Goal: Information Seeking & Learning: Learn about a topic

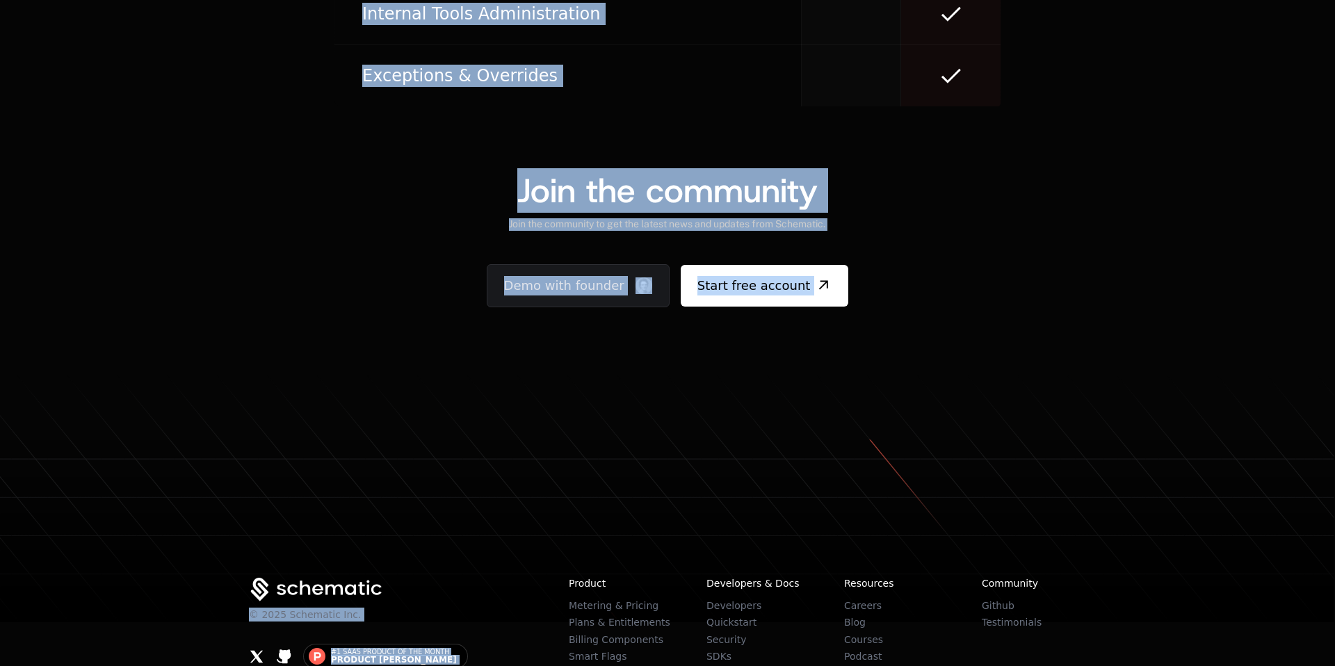
scroll to position [8500, 0]
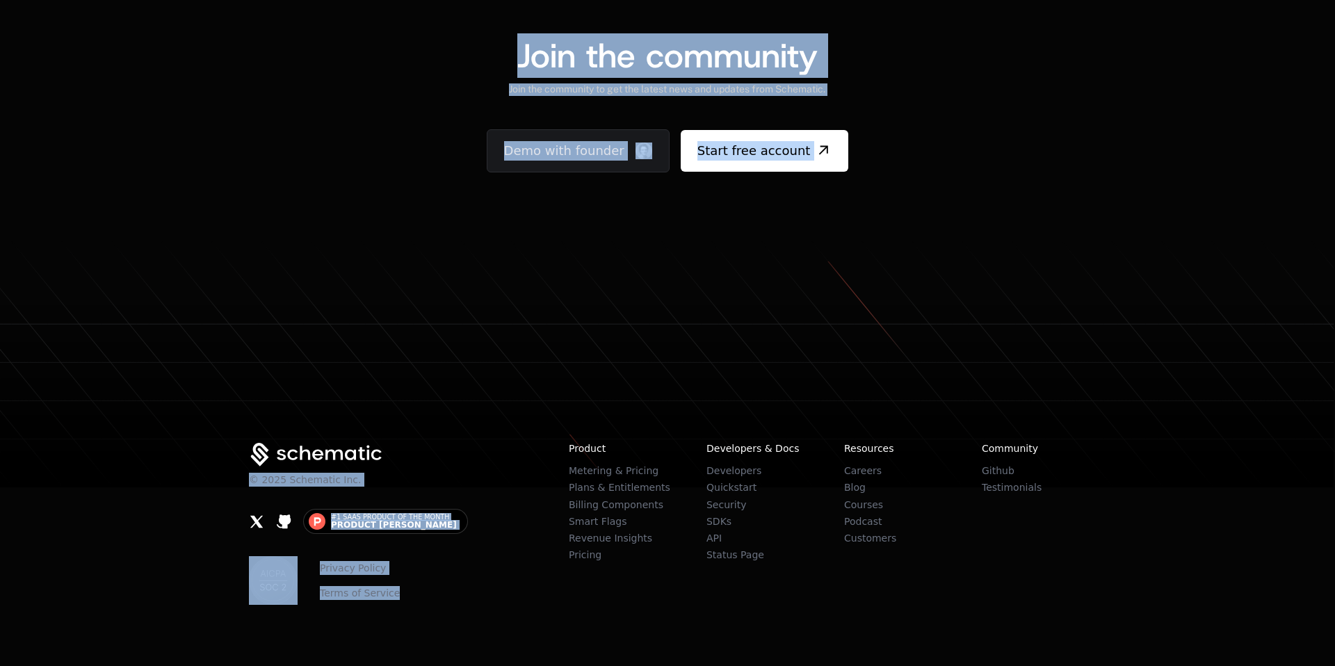
drag, startPoint x: 204, startPoint y: 31, endPoint x: 463, endPoint y: 663, distance: 683.5
copy div "LO Ipsumdol Sitametcon Adipisc Elit Seddoeius Tempor Inci ut Labo Et DOLOREMA 🔥…"
click at [503, 302] on icon at bounding box center [667, 395] width 1335 height 186
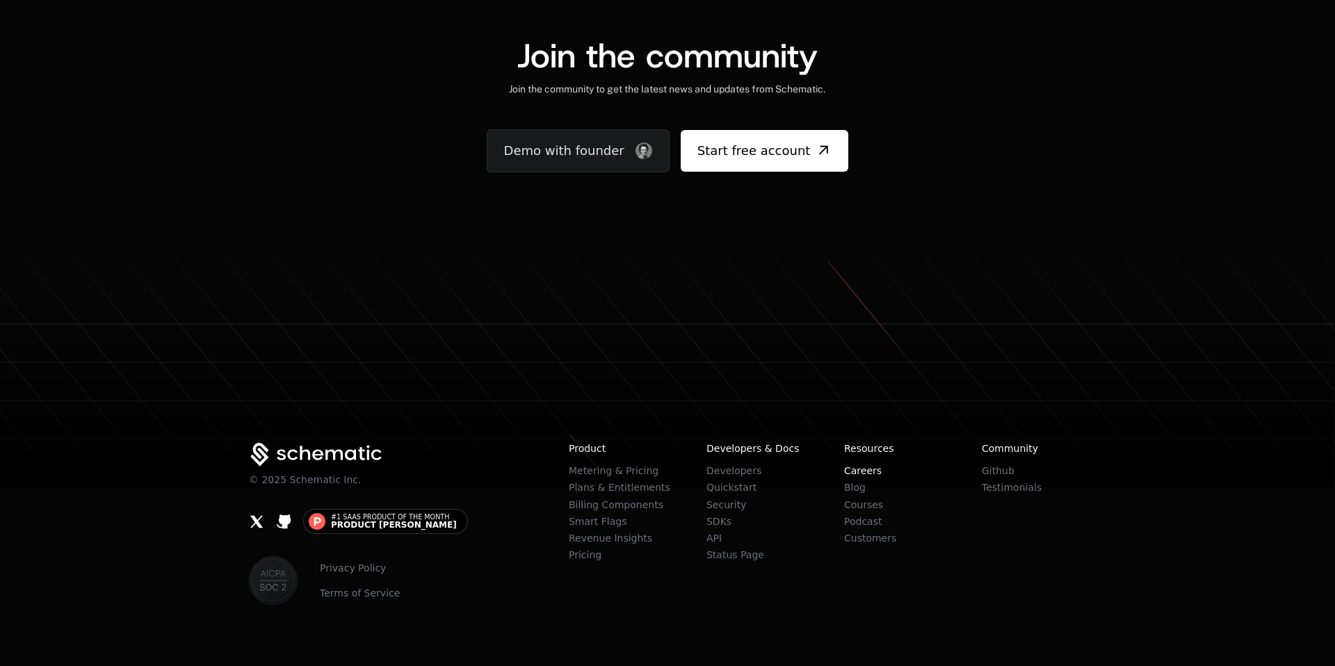
click at [868, 465] on link "Careers" at bounding box center [863, 470] width 38 height 11
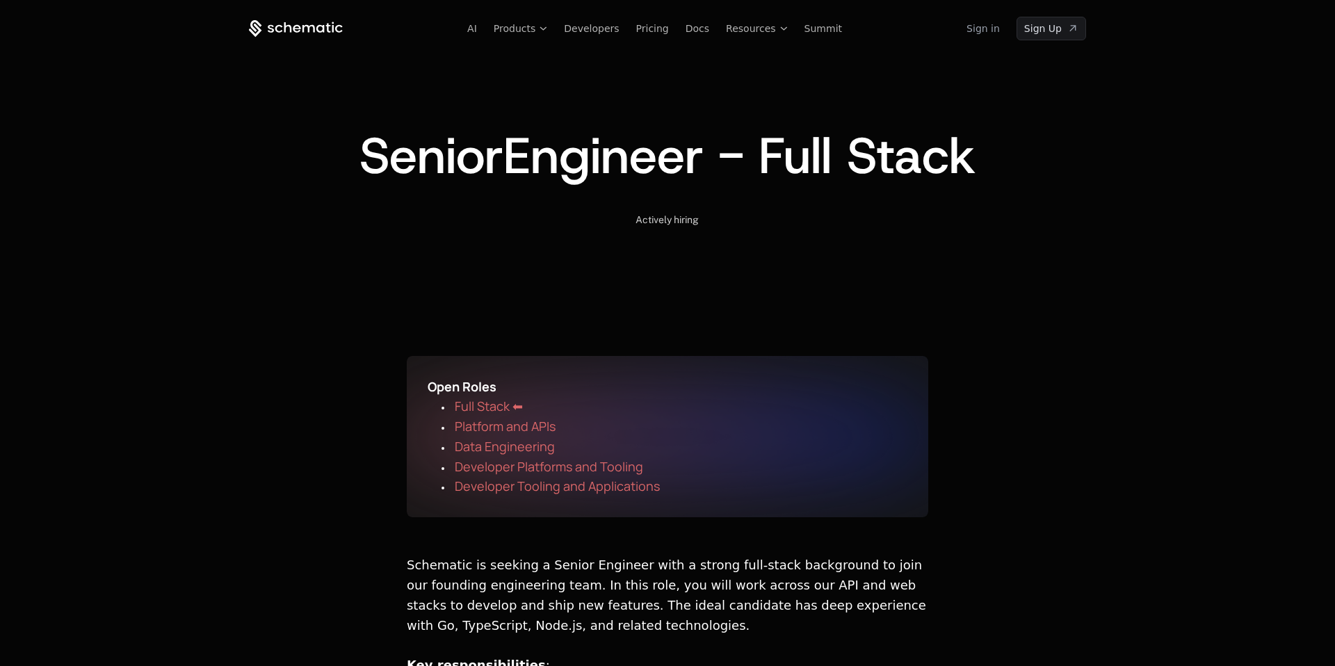
click at [499, 401] on span "Full Stack ⬅" at bounding box center [489, 406] width 68 height 17
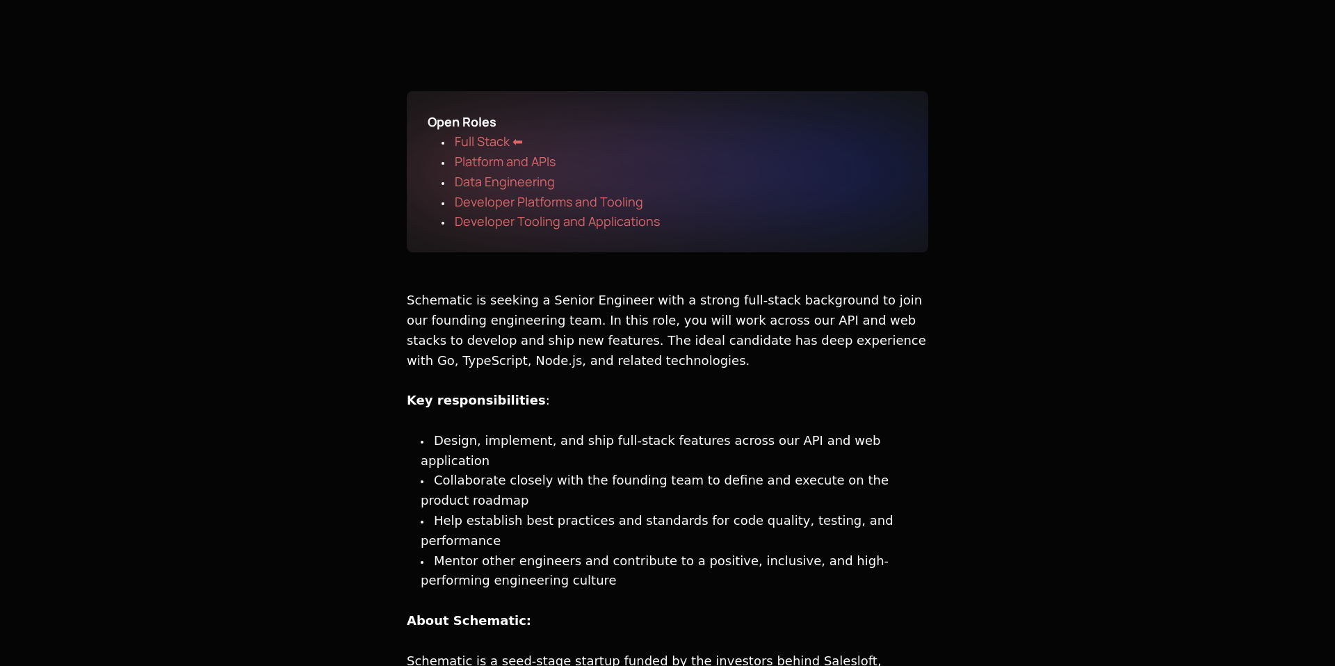
scroll to position [259, 0]
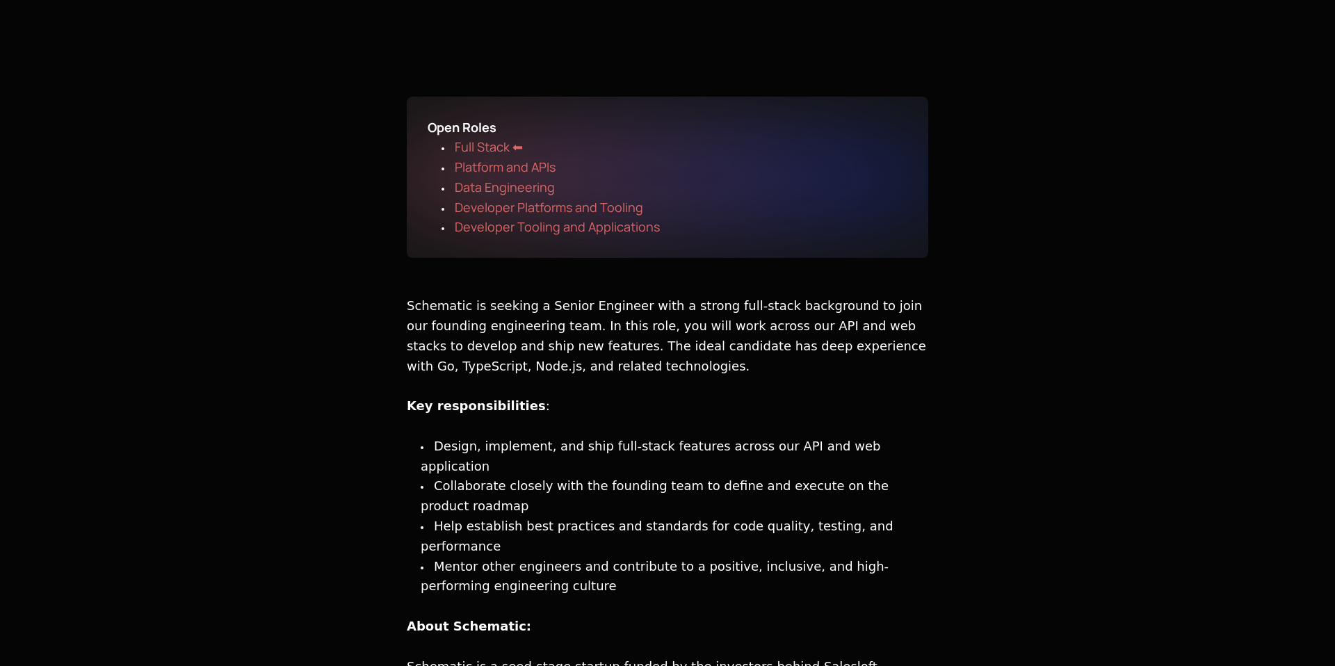
click at [532, 166] on span "Platform and APIs" at bounding box center [505, 167] width 101 height 17
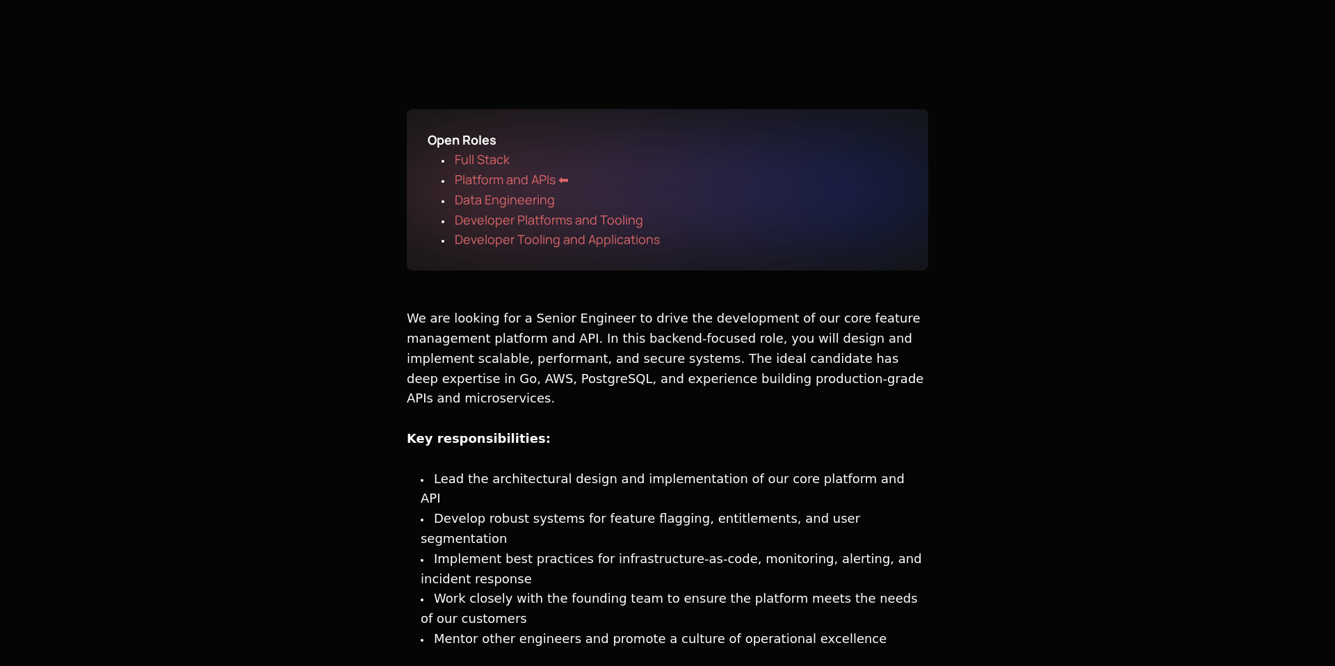
scroll to position [252, 0]
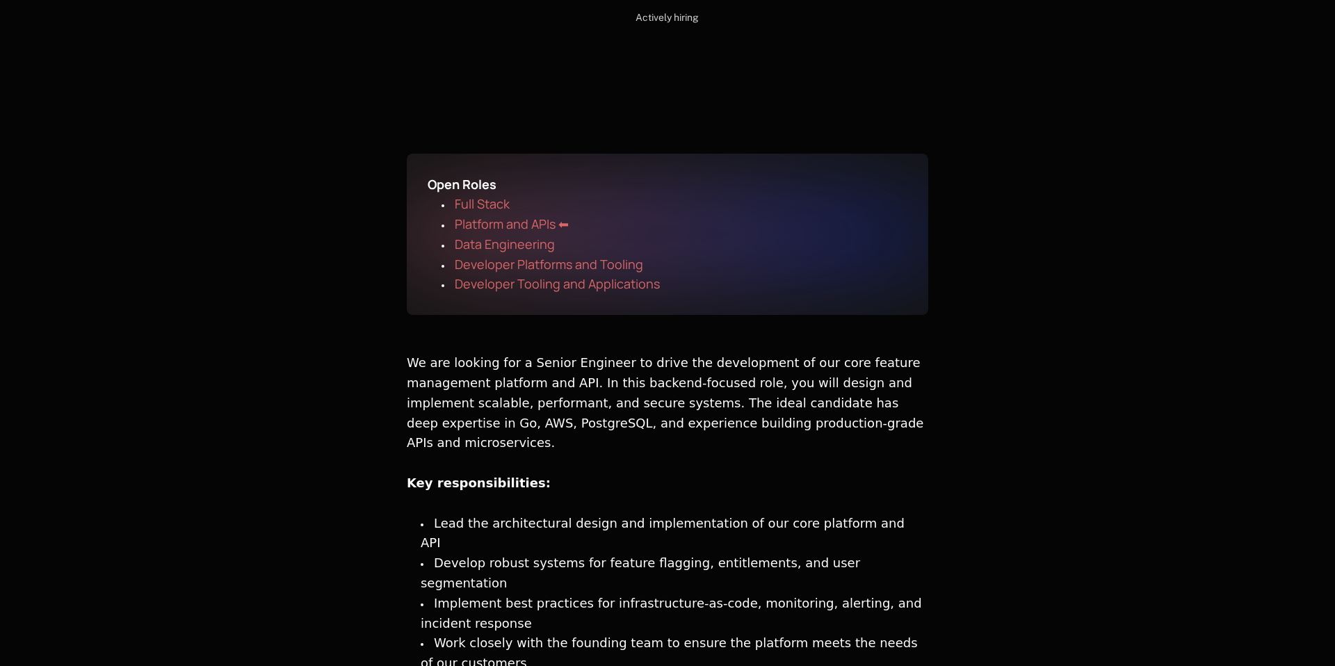
click at [551, 257] on span "Developer Platforms and Tooling" at bounding box center [549, 264] width 188 height 17
